Goal: Task Accomplishment & Management: Use online tool/utility

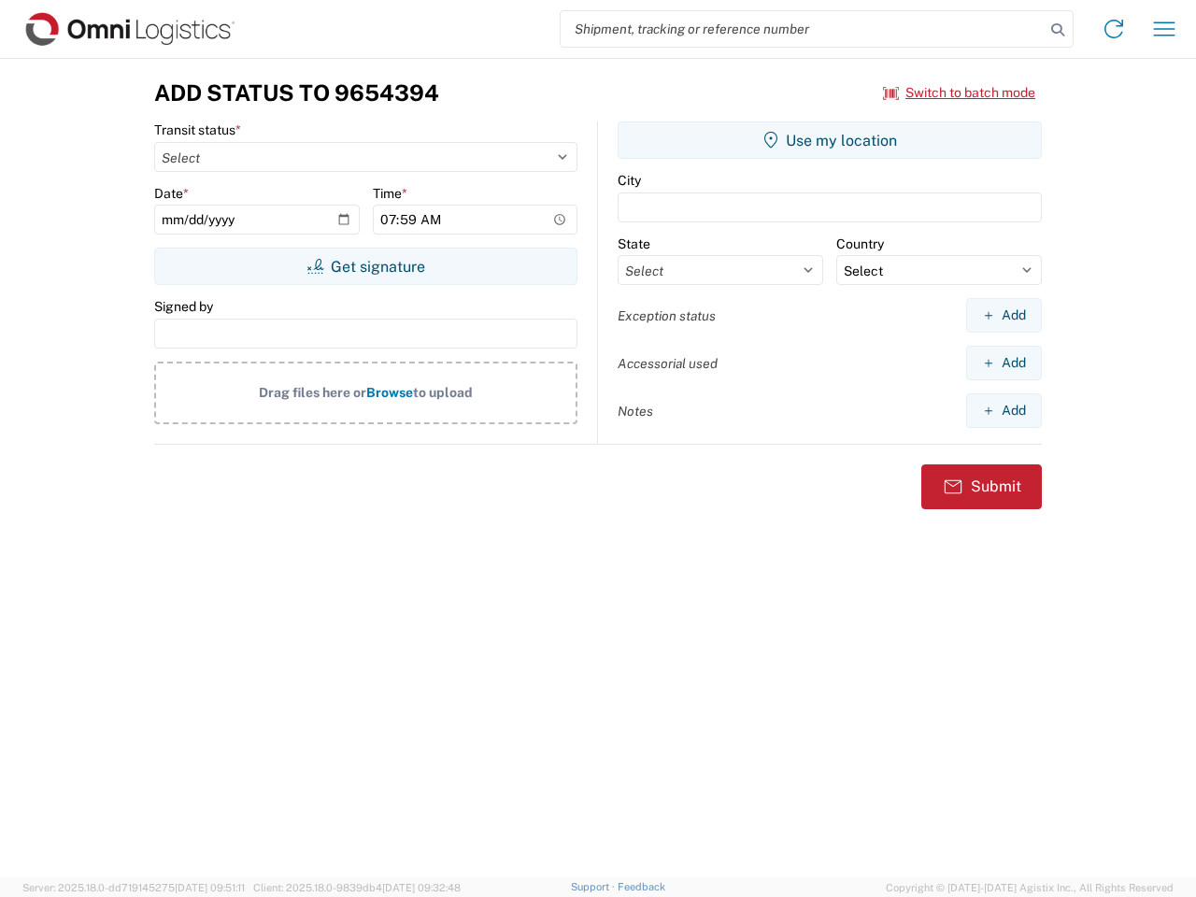
click at [803, 29] on input "search" at bounding box center [803, 29] width 484 height 36
click at [1058, 30] on icon at bounding box center [1058, 30] width 26 height 26
click at [1114, 29] on icon at bounding box center [1114, 29] width 30 height 30
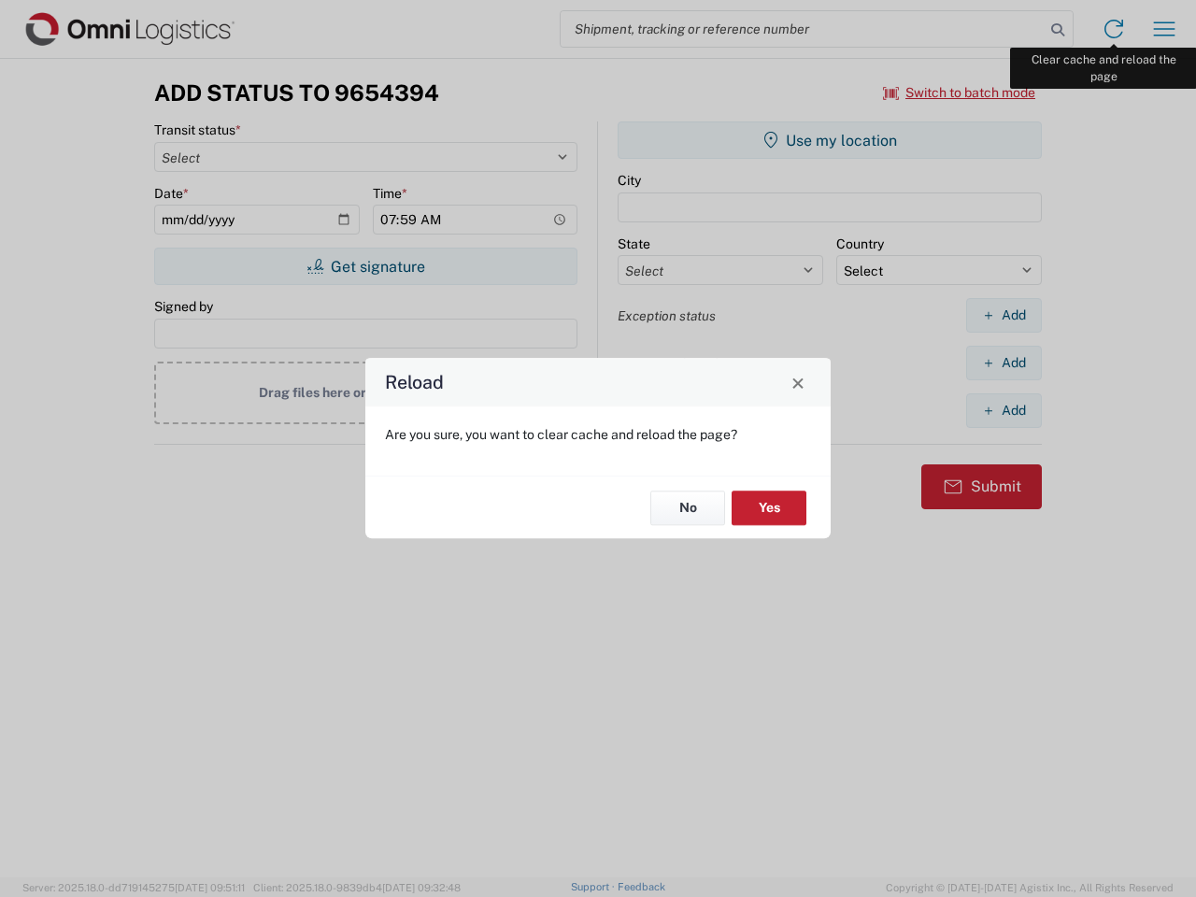
click at [1164, 29] on div "Reload Are you sure, you want to clear cache and reload the page? No Yes" at bounding box center [598, 448] width 1196 height 897
click at [959, 92] on div "Reload Are you sure, you want to clear cache and reload the page? No Yes" at bounding box center [598, 448] width 1196 height 897
click at [365, 266] on div "Reload Are you sure, you want to clear cache and reload the page? No Yes" at bounding box center [598, 448] width 1196 height 897
click at [830, 140] on div "Reload Are you sure, you want to clear cache and reload the page? No Yes" at bounding box center [598, 448] width 1196 height 897
click at [1003, 315] on div "Reload Are you sure, you want to clear cache and reload the page? No Yes" at bounding box center [598, 448] width 1196 height 897
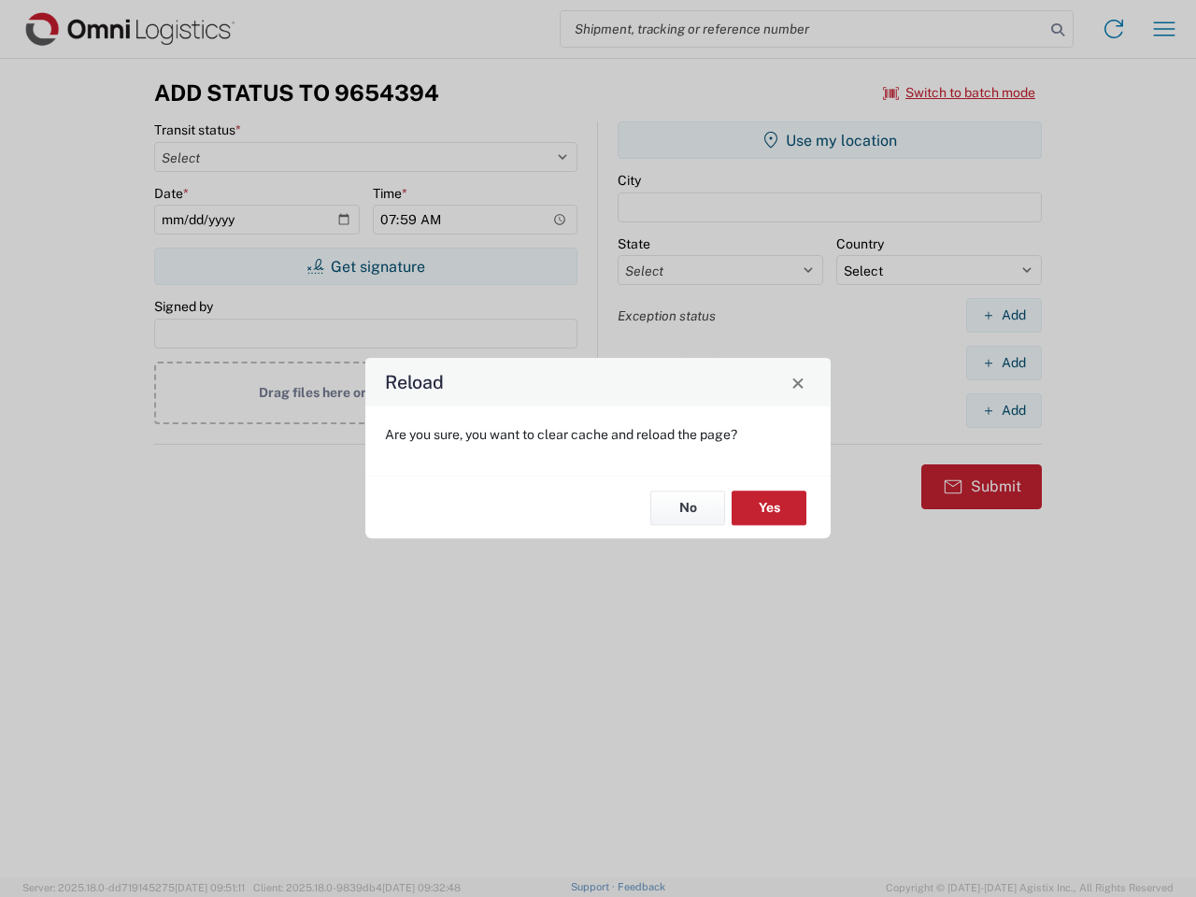
click at [1003, 362] on div "Reload Are you sure, you want to clear cache and reload the page? No Yes" at bounding box center [598, 448] width 1196 height 897
click at [1003, 410] on div "Reload Are you sure, you want to clear cache and reload the page? No Yes" at bounding box center [598, 448] width 1196 height 897
